Goal: Task Accomplishment & Management: Use online tool/utility

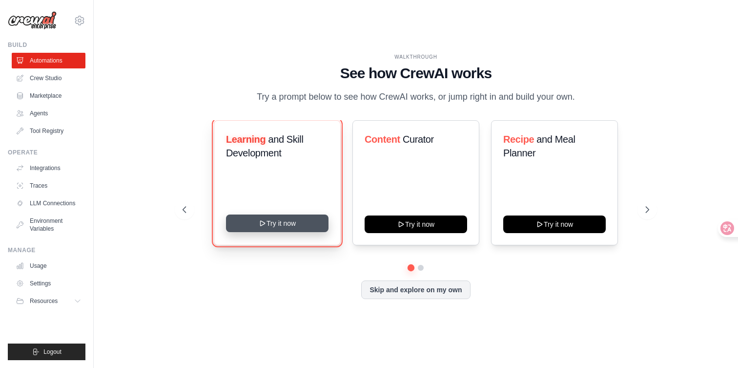
click at [305, 223] on button "Try it now" at bounding box center [277, 223] width 103 height 18
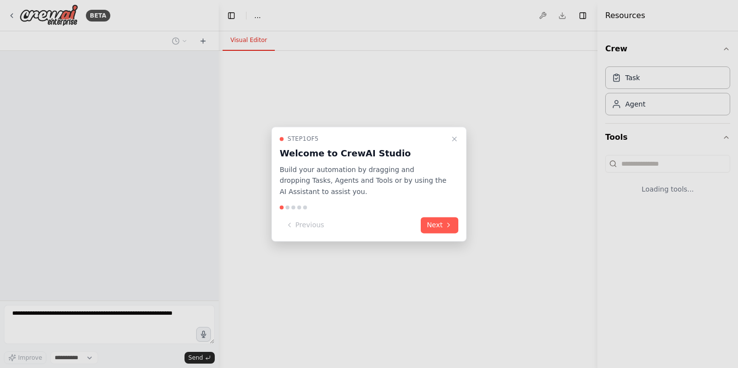
select select "****"
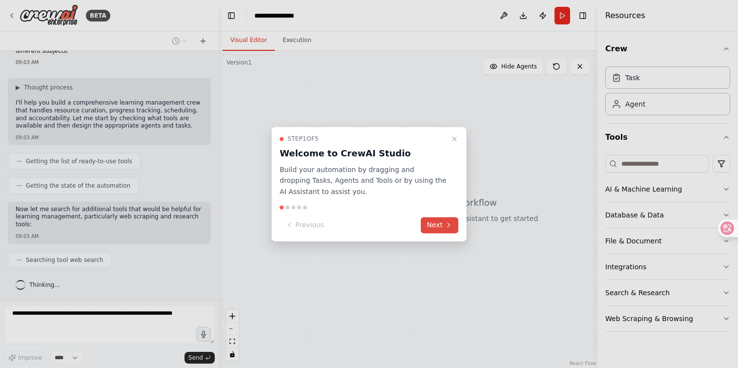
scroll to position [63, 0]
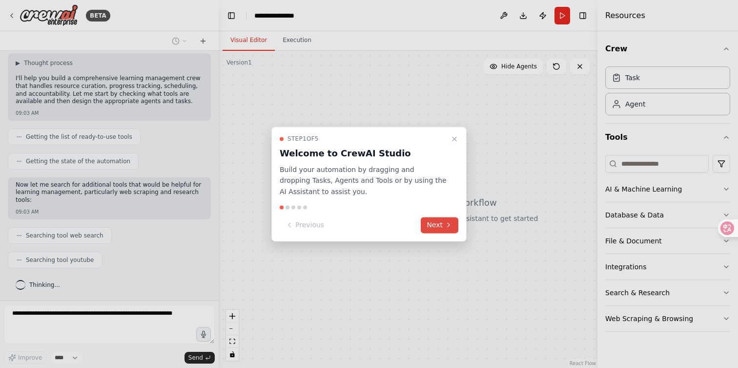
click at [447, 228] on icon at bounding box center [449, 225] width 8 height 8
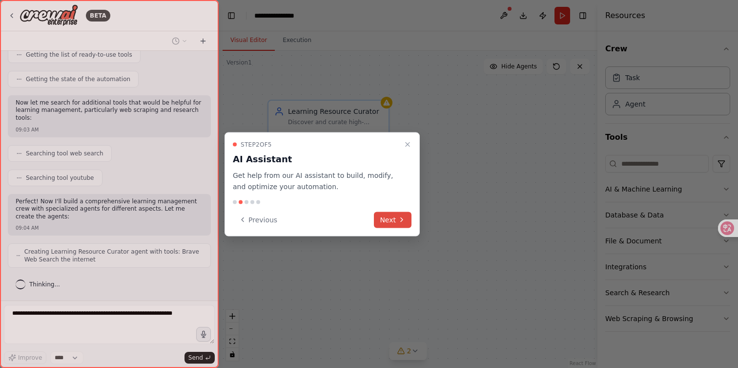
scroll to position [177, 0]
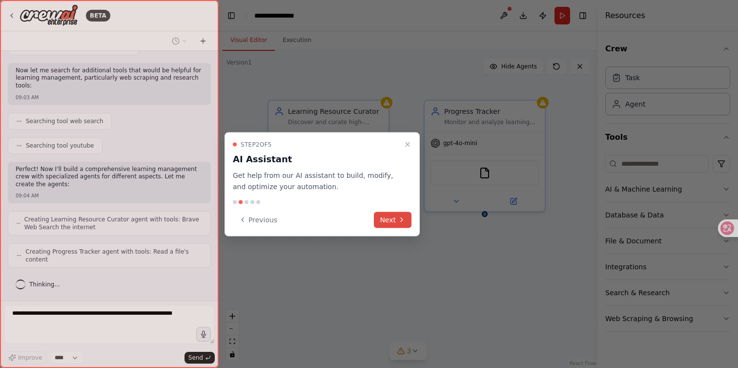
click at [400, 222] on icon at bounding box center [402, 220] width 8 height 8
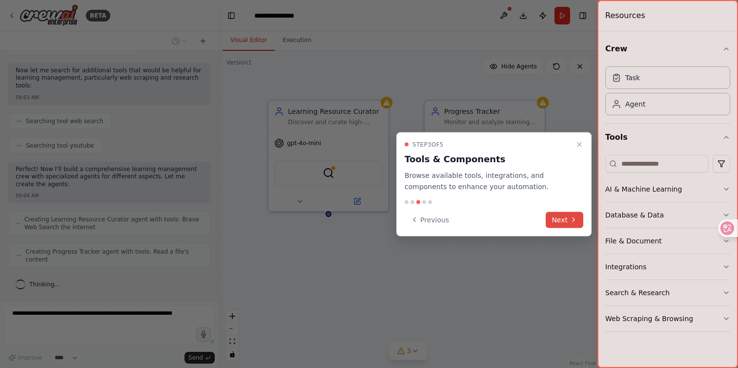
scroll to position [201, 0]
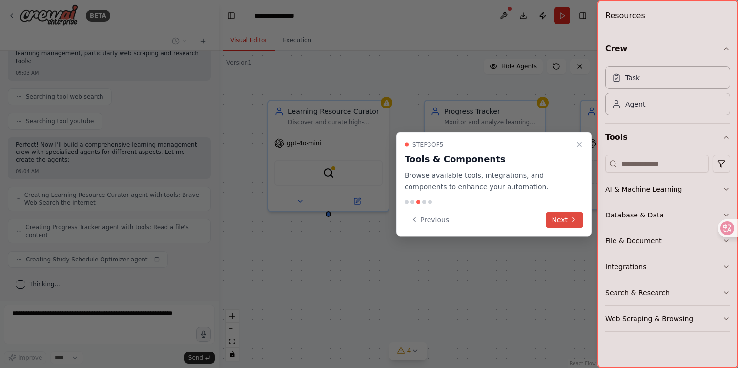
click at [563, 218] on button "Next" at bounding box center [565, 219] width 38 height 16
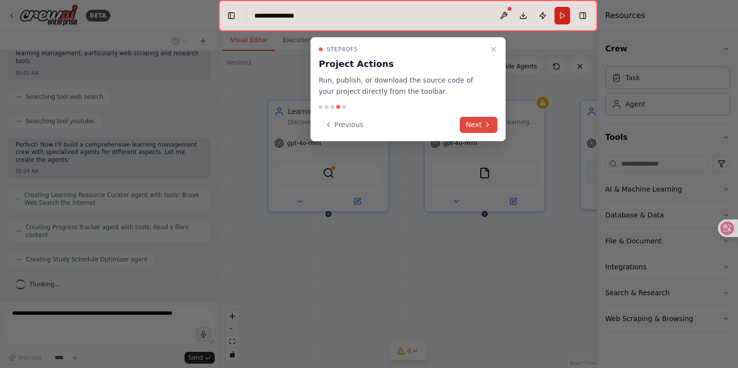
scroll to position [226, 0]
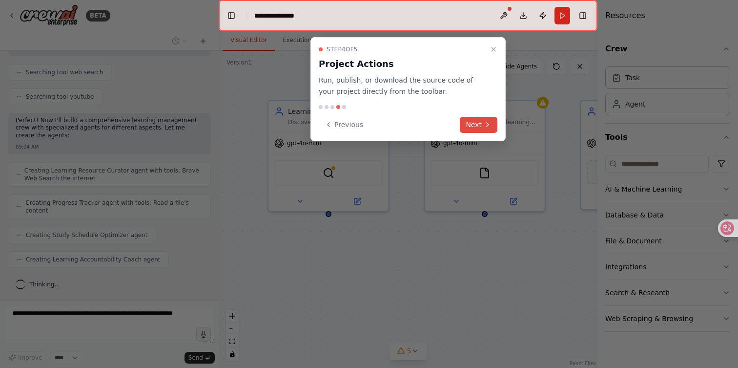
click at [474, 126] on button "Next" at bounding box center [479, 125] width 38 height 16
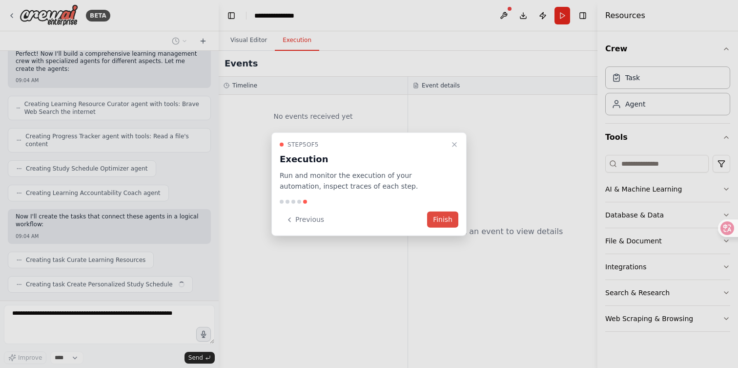
scroll to position [316, 0]
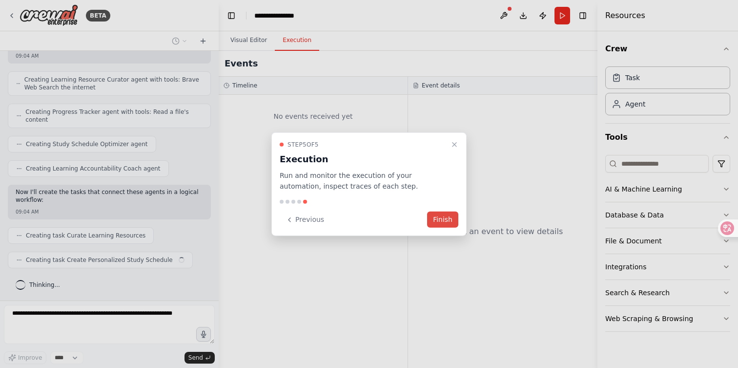
click at [448, 220] on button "Finish" at bounding box center [442, 219] width 31 height 16
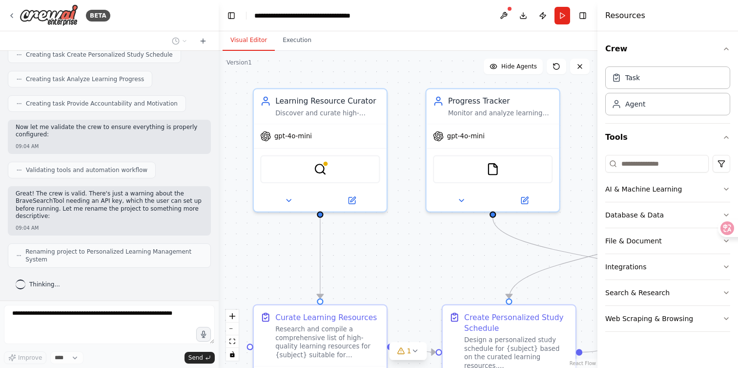
scroll to position [0, 0]
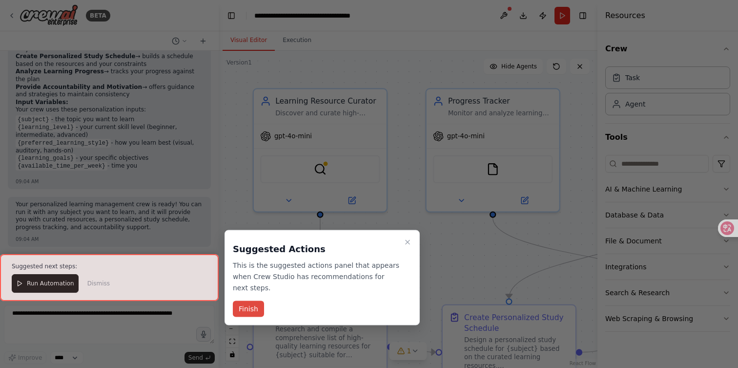
click at [250, 312] on button "Finish" at bounding box center [248, 309] width 31 height 16
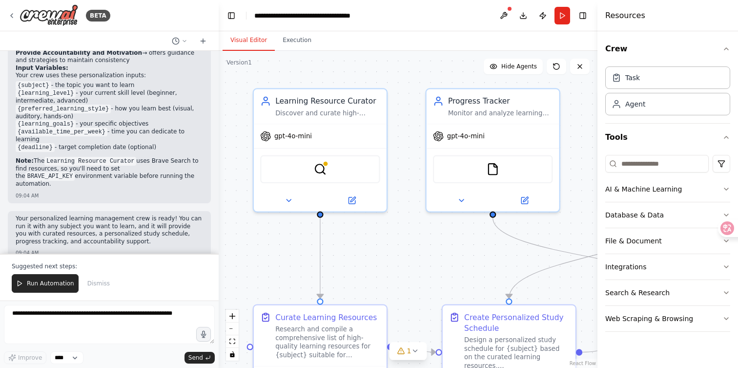
scroll to position [915, 0]
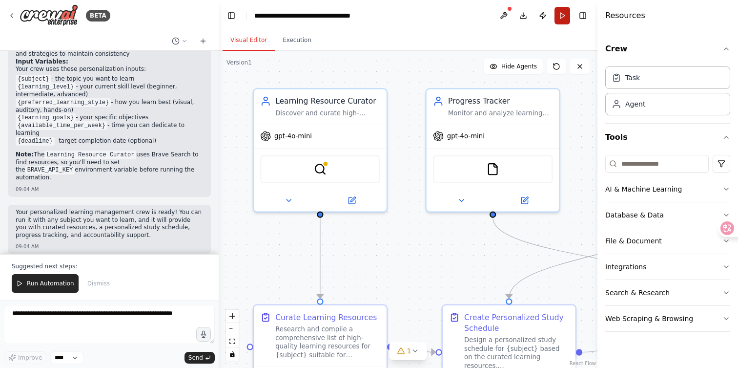
click at [560, 18] on button "Run" at bounding box center [563, 16] width 16 height 18
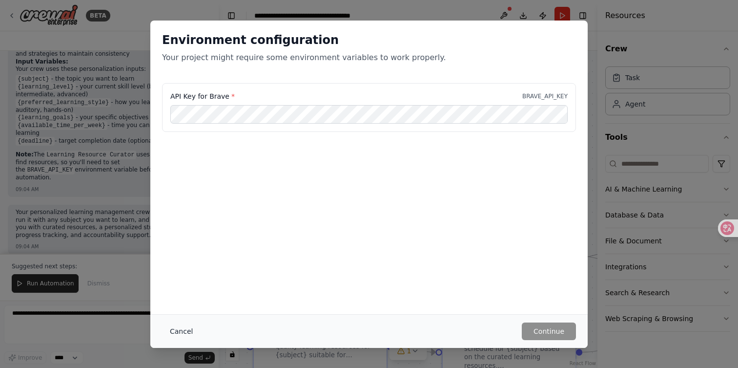
click at [189, 329] on button "Cancel" at bounding box center [181, 331] width 39 height 18
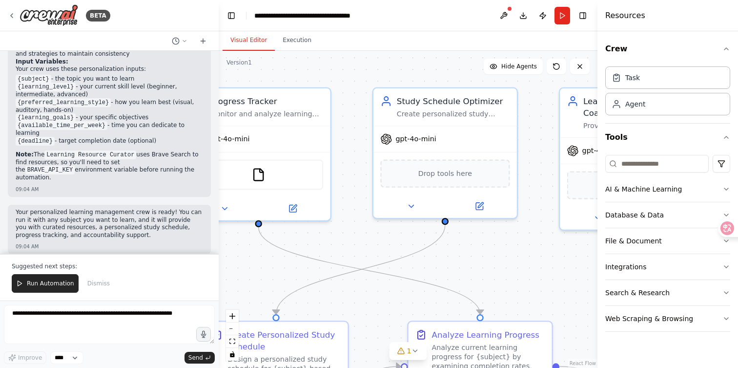
drag, startPoint x: 465, startPoint y: 258, endPoint x: 230, endPoint y: 270, distance: 235.7
click at [230, 270] on div ".deletable-edge-delete-btn { width: 20px; height: 20px; border: 0px solid #ffff…" at bounding box center [408, 209] width 379 height 317
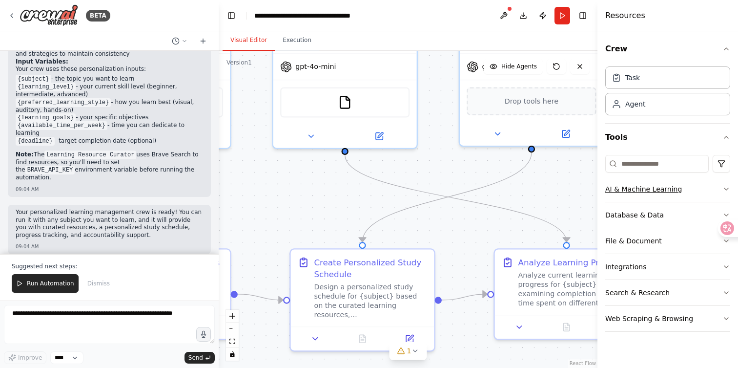
drag, startPoint x: 532, startPoint y: 255, endPoint x: 618, endPoint y: 183, distance: 112.7
click at [618, 183] on div "BETA Build a crew that curates personalized learning resources, tracks your pro…" at bounding box center [369, 184] width 738 height 368
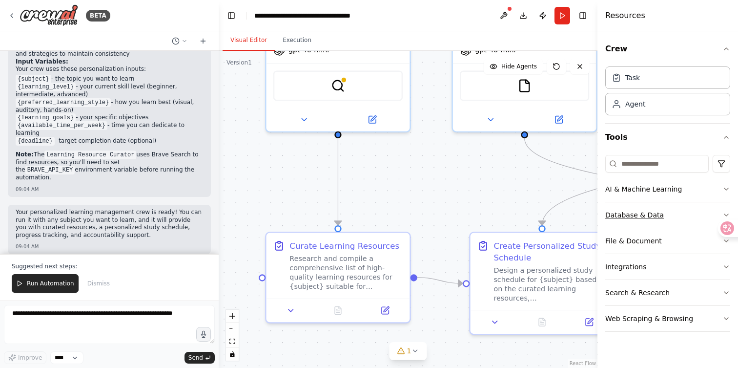
drag, startPoint x: 468, startPoint y: 230, endPoint x: 647, endPoint y: 213, distance: 179.5
click at [647, 213] on div "BETA Build a crew that curates personalized learning resources, tracks your pro…" at bounding box center [369, 184] width 738 height 368
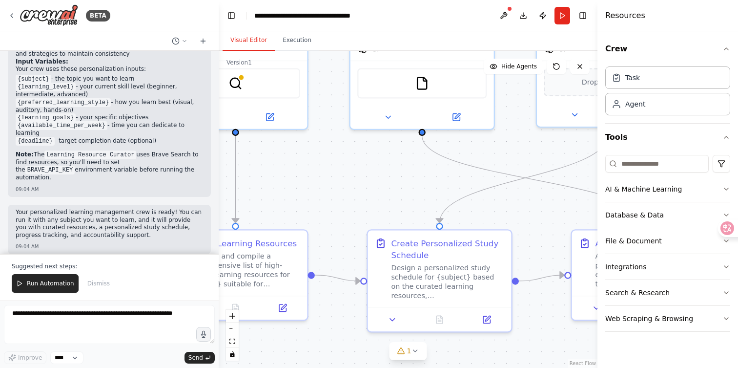
drag, startPoint x: 453, startPoint y: 211, endPoint x: 341, endPoint y: 205, distance: 112.5
click at [341, 205] on div ".deletable-edge-delete-btn { width: 20px; height: 20px; border: 0px solid #ffff…" at bounding box center [408, 209] width 379 height 317
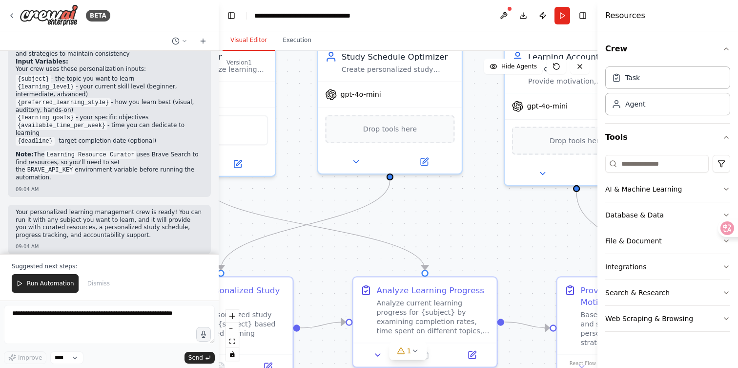
drag, startPoint x: 553, startPoint y: 211, endPoint x: 333, endPoint y: 259, distance: 225.0
click at [333, 259] on div ".deletable-edge-delete-btn { width: 20px; height: 20px; border: 0px solid #ffff…" at bounding box center [408, 209] width 379 height 317
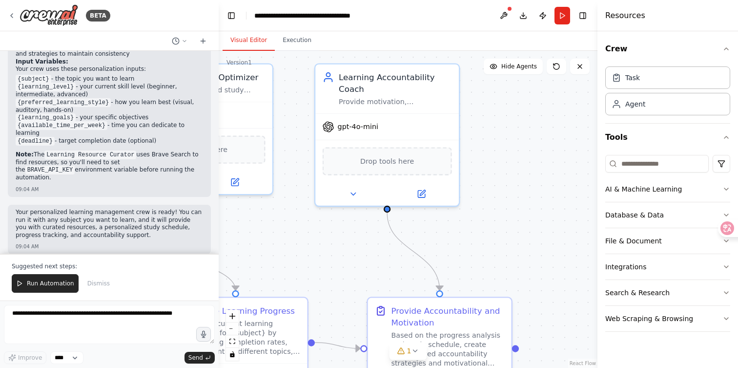
drag, startPoint x: 522, startPoint y: 238, endPoint x: 321, endPoint y: 262, distance: 201.6
click at [321, 262] on div ".deletable-edge-delete-btn { width: 20px; height: 20px; border: 0px solid #ffff…" at bounding box center [408, 209] width 379 height 317
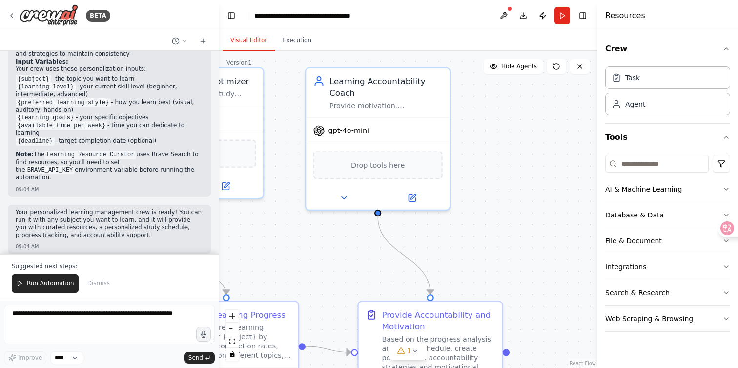
drag, startPoint x: 466, startPoint y: 239, endPoint x: 610, endPoint y: 224, distance: 144.4
click at [613, 224] on div "BETA Build a crew that curates personalized learning resources, tracks your pro…" at bounding box center [369, 184] width 738 height 368
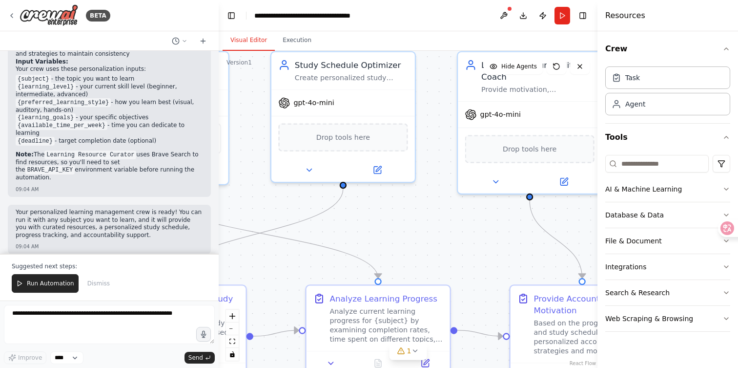
drag, startPoint x: 412, startPoint y: 243, endPoint x: 552, endPoint y: 229, distance: 141.3
click at [551, 229] on div ".deletable-edge-delete-btn { width: 20px; height: 20px; border: 0px solid #ffff…" at bounding box center [408, 209] width 379 height 317
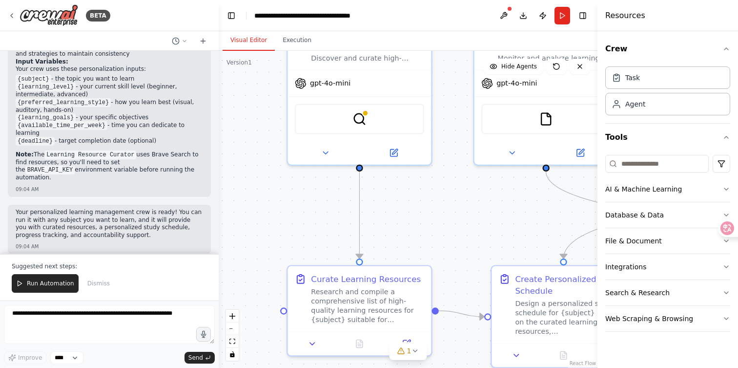
drag, startPoint x: 258, startPoint y: 227, endPoint x: 516, endPoint y: 220, distance: 257.4
click at [516, 220] on div ".deletable-edge-delete-btn { width: 20px; height: 20px; border: 0px solid #ffff…" at bounding box center [408, 209] width 379 height 317
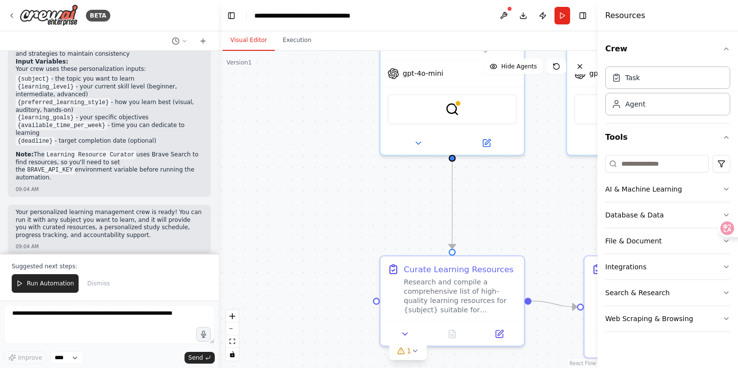
drag, startPoint x: 275, startPoint y: 230, endPoint x: 368, endPoint y: 220, distance: 93.3
click at [368, 220] on div ".deletable-edge-delete-btn { width: 20px; height: 20px; border: 0px solid #ffff…" at bounding box center [408, 209] width 379 height 317
click at [506, 15] on button at bounding box center [504, 16] width 16 height 18
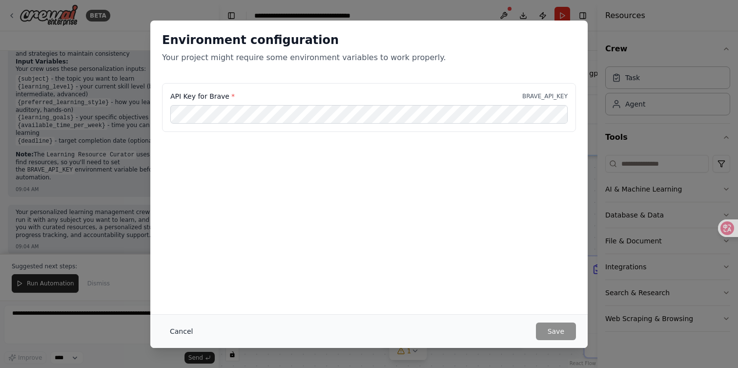
click at [174, 333] on button "Cancel" at bounding box center [181, 331] width 39 height 18
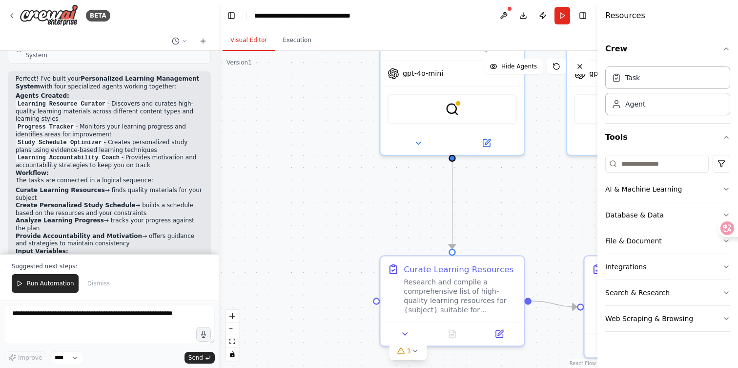
scroll to position [722, 0]
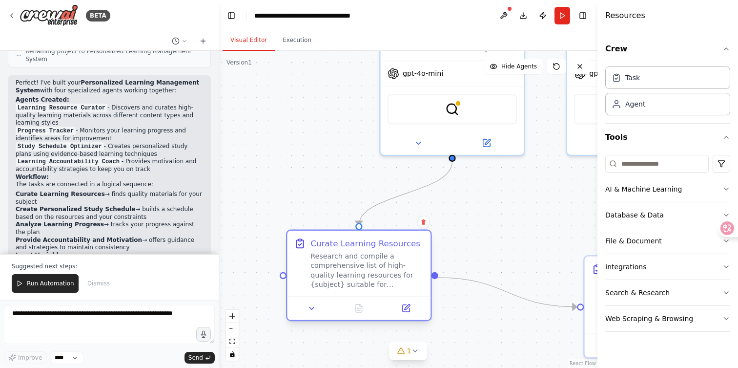
drag, startPoint x: 490, startPoint y: 281, endPoint x: 401, endPoint y: 259, distance: 91.1
click at [401, 259] on div "Research and compile a comprehensive list of high-quality learning resources fo…" at bounding box center [367, 269] width 113 height 37
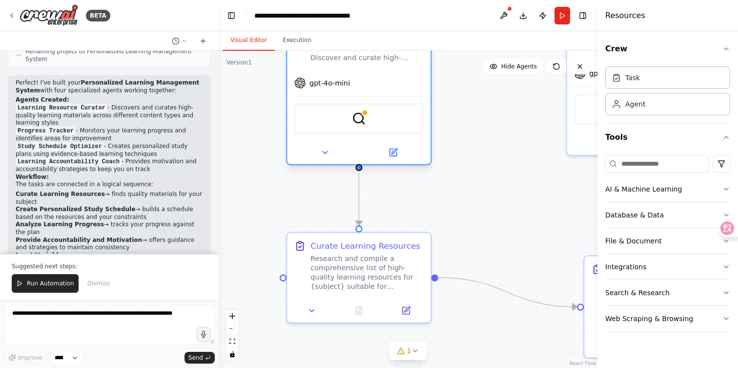
drag, startPoint x: 497, startPoint y: 98, endPoint x: 399, endPoint y: 108, distance: 98.7
click at [399, 108] on div "BraveSearchTool" at bounding box center [358, 119] width 129 height 30
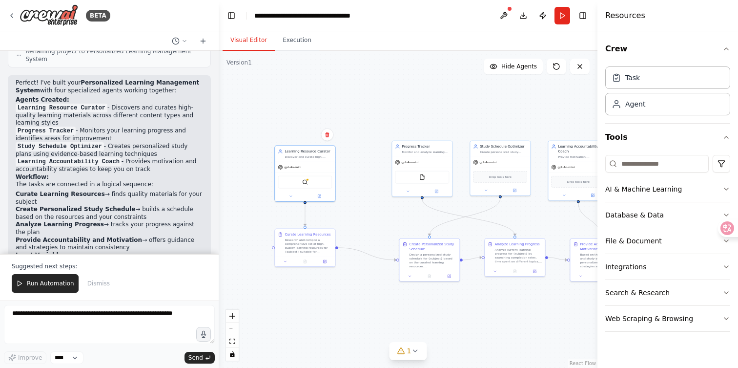
drag, startPoint x: 538, startPoint y: 223, endPoint x: 399, endPoint y: 227, distance: 138.2
click at [399, 227] on div ".deletable-edge-delete-btn { width: 20px; height: 20px; border: 0px solid #ffff…" at bounding box center [408, 209] width 379 height 317
click at [15, 14] on icon at bounding box center [12, 16] width 8 height 8
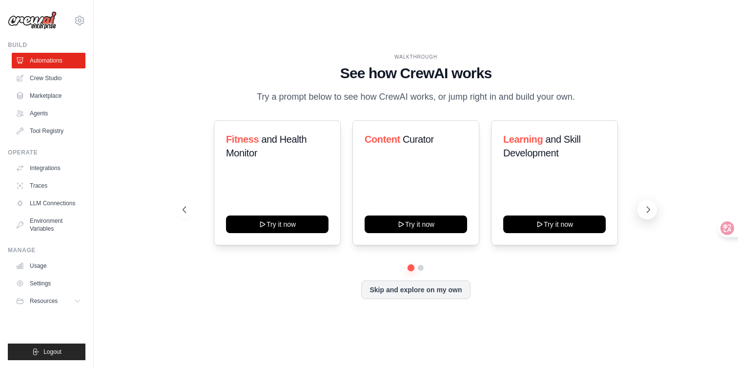
click at [649, 208] on icon at bounding box center [649, 210] width 3 height 6
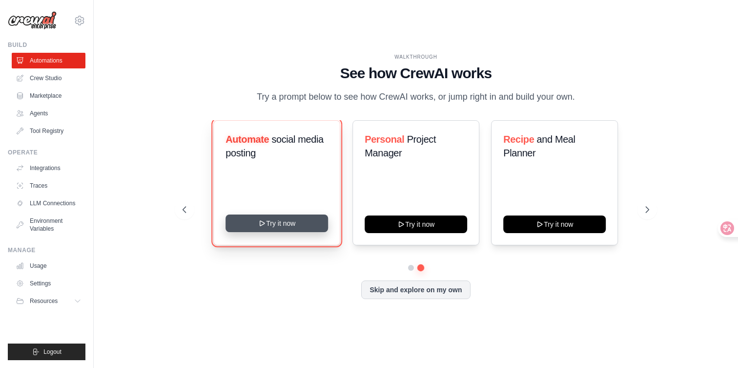
click at [289, 226] on button "Try it now" at bounding box center [277, 223] width 103 height 18
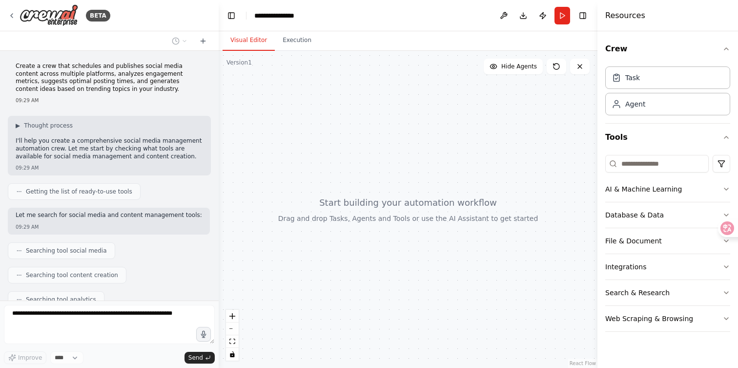
scroll to position [89, 0]
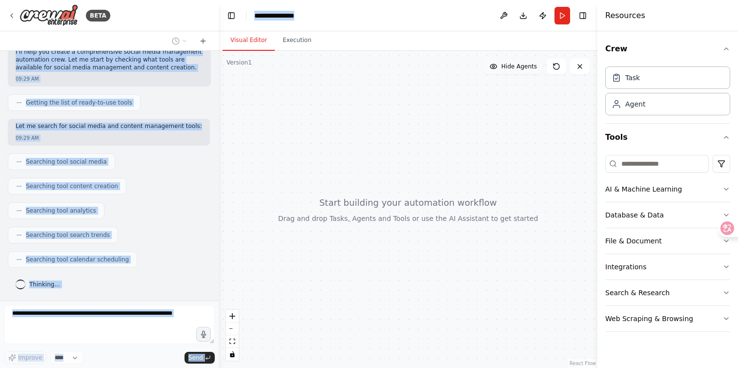
drag, startPoint x: 271, startPoint y: 22, endPoint x: 533, endPoint y: 73, distance: 267.6
click at [414, 24] on div "**********" at bounding box center [369, 184] width 738 height 368
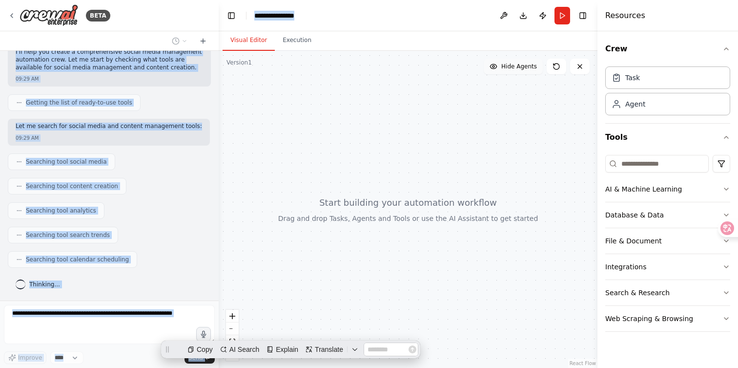
scroll to position [0, 0]
click at [480, 156] on div at bounding box center [408, 209] width 379 height 317
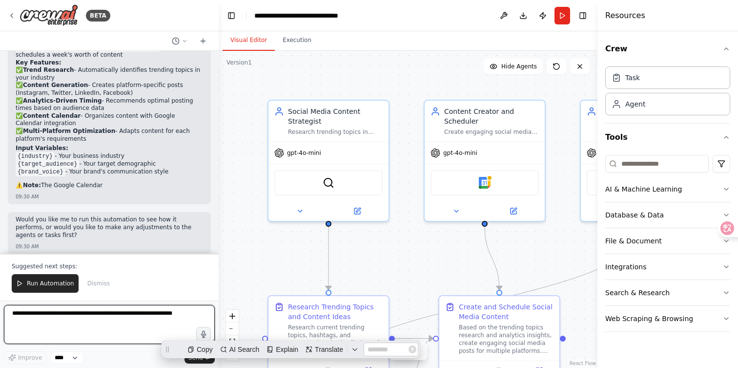
scroll to position [852, 0]
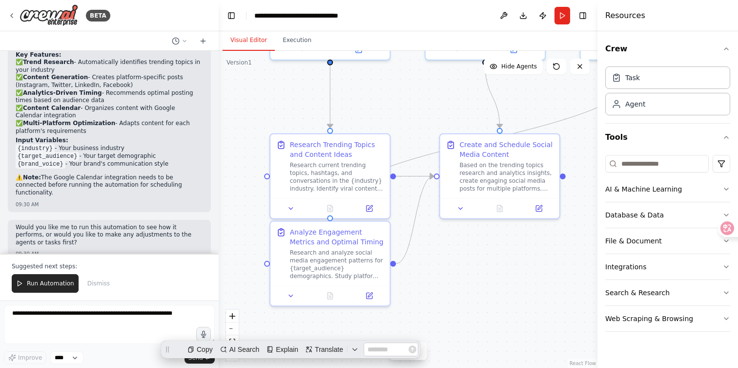
drag, startPoint x: 403, startPoint y: 209, endPoint x: 392, endPoint y: 95, distance: 115.3
click at [392, 95] on div ".deletable-edge-delete-btn { width: 20px; height: 20px; border: 0px solid #ffff…" at bounding box center [408, 209] width 379 height 317
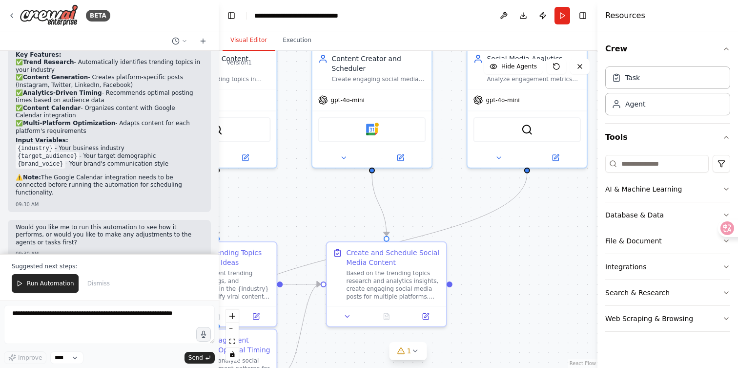
drag, startPoint x: 429, startPoint y: 102, endPoint x: 315, endPoint y: 210, distance: 156.5
click at [315, 210] on div ".deletable-edge-delete-btn { width: 20px; height: 20px; border: 0px solid #ffff…" at bounding box center [408, 209] width 379 height 317
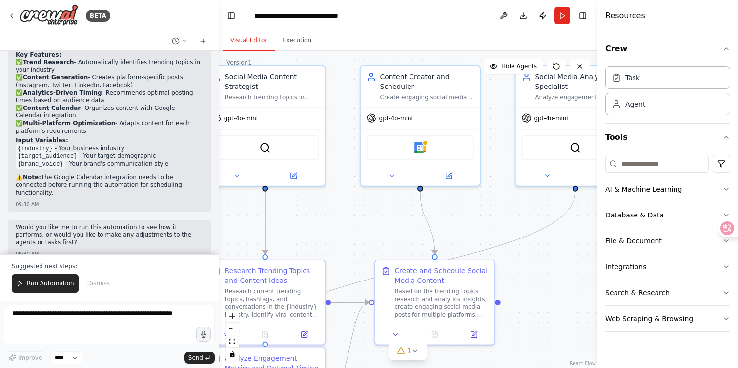
drag, startPoint x: 445, startPoint y: 196, endPoint x: 493, endPoint y: 214, distance: 51.6
click at [493, 214] on div ".deletable-edge-delete-btn { width: 20px; height: 20px; border: 0px solid #ffff…" at bounding box center [408, 209] width 379 height 317
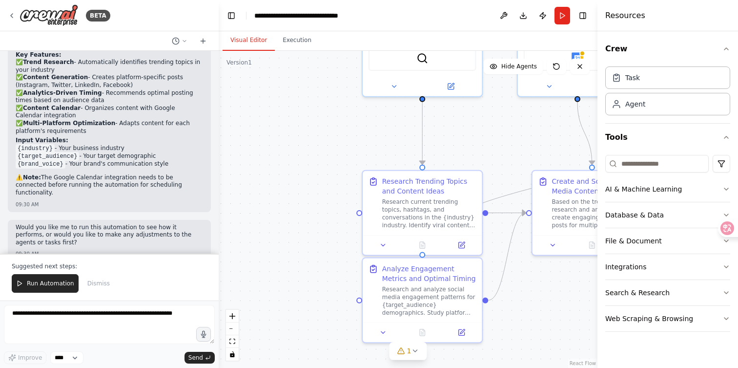
drag, startPoint x: 329, startPoint y: 222, endPoint x: 482, endPoint y: 133, distance: 177.0
click at [482, 133] on div ".deletable-edge-delete-btn { width: 20px; height: 20px; border: 0px solid #ffff…" at bounding box center [408, 209] width 379 height 317
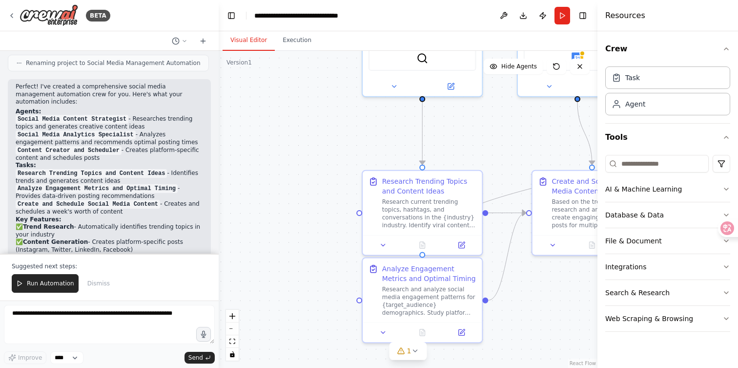
scroll to position [695, 0]
